Goal: Task Accomplishment & Management: Manage account settings

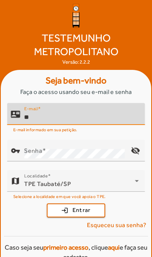
scroll to position [55, 0]
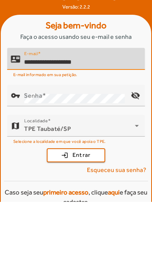
type input "**********"
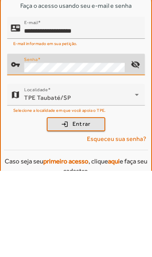
click at [86, 206] on span "Entrar" at bounding box center [81, 210] width 18 height 9
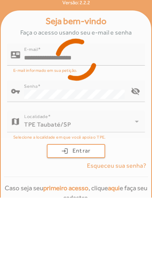
scroll to position [32, 0]
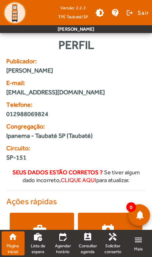
click at [89, 242] on link "perm_contact_calendar Consultar agenda" at bounding box center [87, 244] width 23 height 24
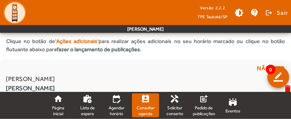
scroll to position [36, 0]
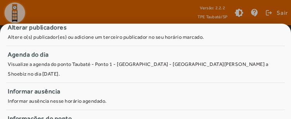
scroll to position [7, 0]
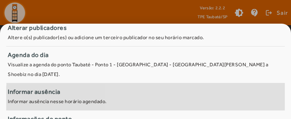
click at [151, 87] on span "Informar ausência Informar ausência nesse horário agendado." at bounding box center [145, 96] width 279 height 19
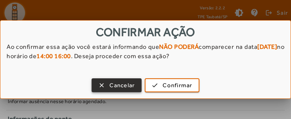
click at [151, 84] on span "Confirmar" at bounding box center [178, 85] width 30 height 9
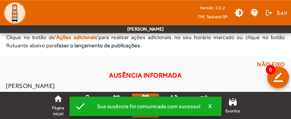
scroll to position [40, 0]
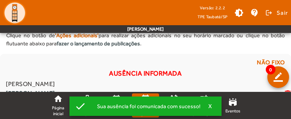
click at [151, 98] on mat-icon "delete" at bounding box center [287, 94] width 9 height 10
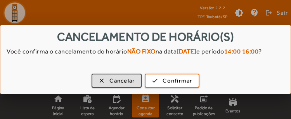
click at [151, 83] on span "Confirmar" at bounding box center [178, 81] width 30 height 9
